Goal: Task Accomplishment & Management: Complete application form

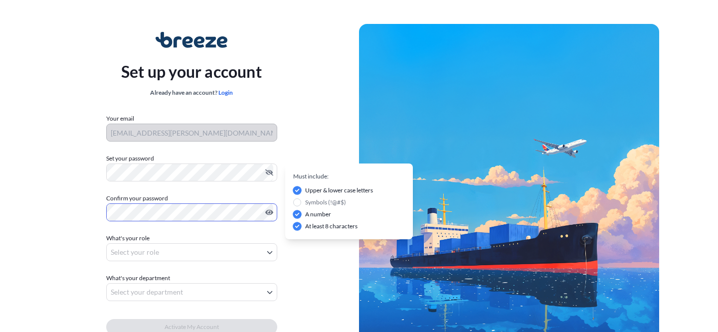
click at [165, 254] on body "Set up your account Already have an account? Login Your email alex.poltoratsky@…" at bounding box center [359, 199] width 718 height 399
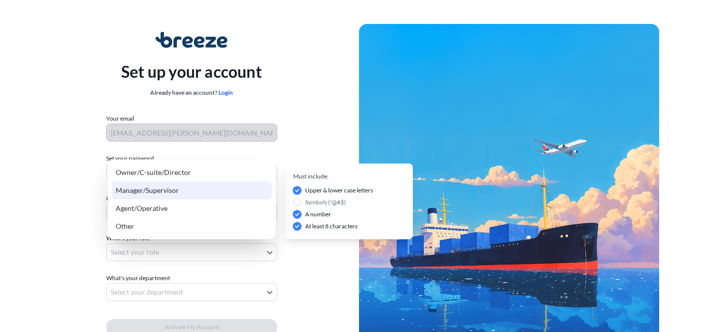
click at [179, 193] on div "Manager/Supervisor" at bounding box center [192, 190] width 160 height 18
select select "manager/supervisor"
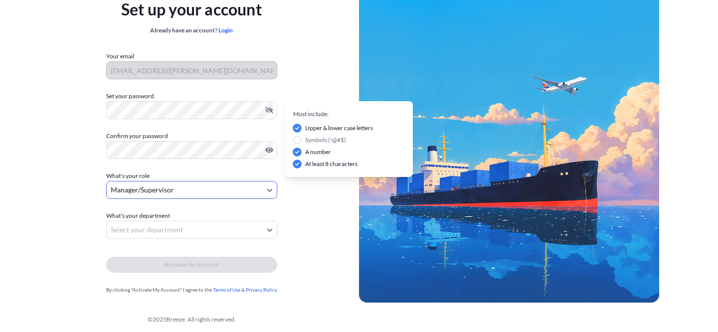
scroll to position [63, 0]
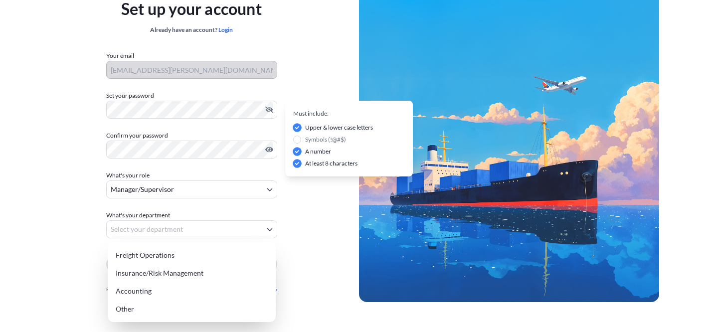
click at [209, 224] on body "Set up your account Already have an account? Login Your email alex.poltoratsky@…" at bounding box center [359, 136] width 718 height 399
click at [181, 251] on div "Freight Operations" at bounding box center [192, 255] width 160 height 18
select select "freight operations"
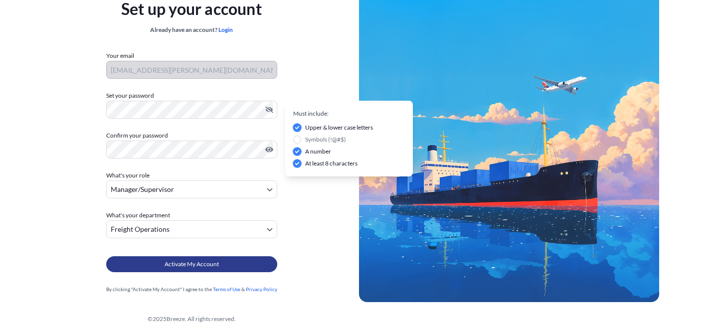
click at [179, 263] on span "Activate My Account" at bounding box center [191, 264] width 54 height 10
